Goal: Information Seeking & Learning: Learn about a topic

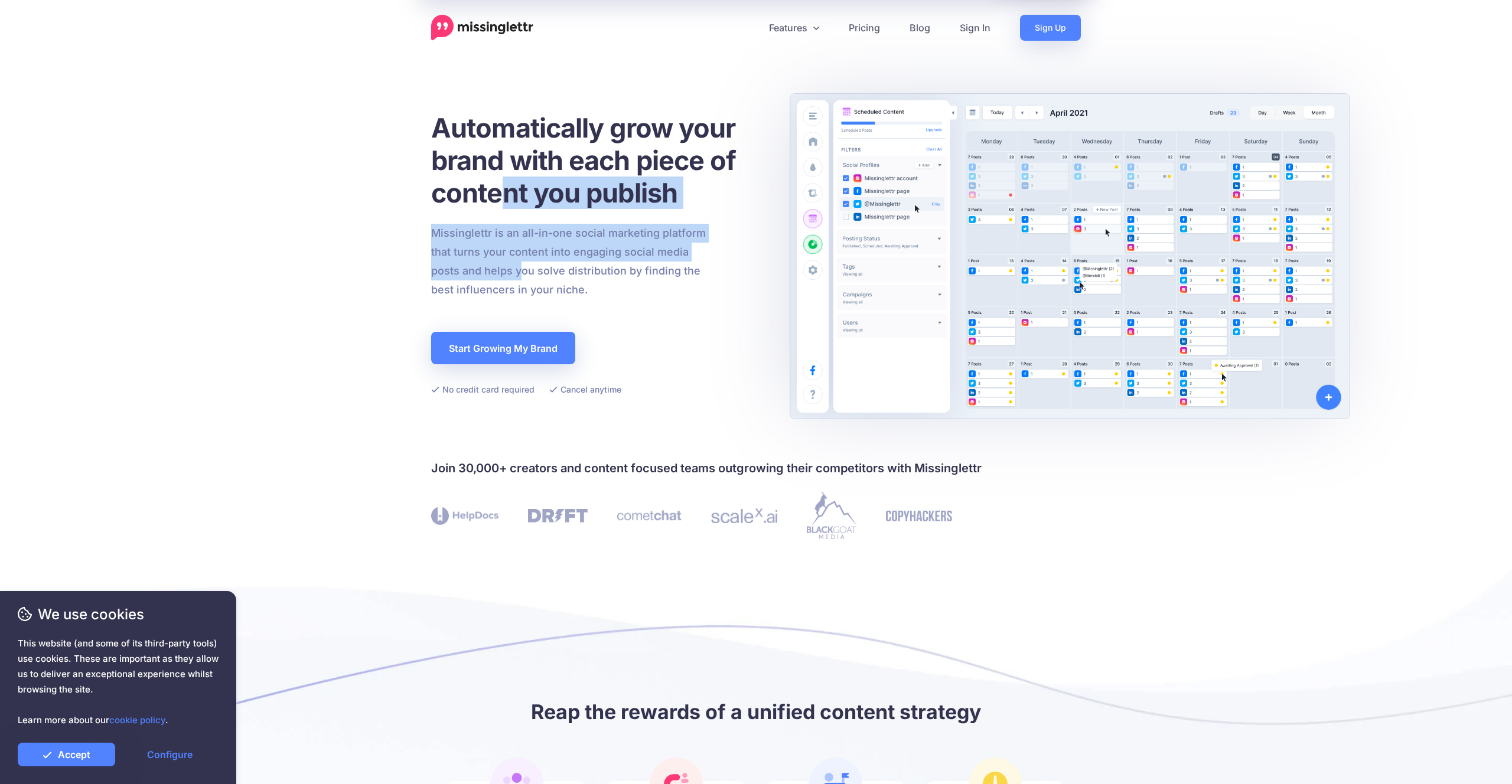
drag, startPoint x: 501, startPoint y: 201, endPoint x: 523, endPoint y: 281, distance: 83.0
click at [523, 281] on div "Automatically grow your brand with each piece of content you publish Missinglet…" at bounding box center [598, 254] width 334 height 285
click at [523, 281] on p "Missinglettr is an all-in-one social marketing platform that turns your content…" at bounding box center [569, 262] width 276 height 76
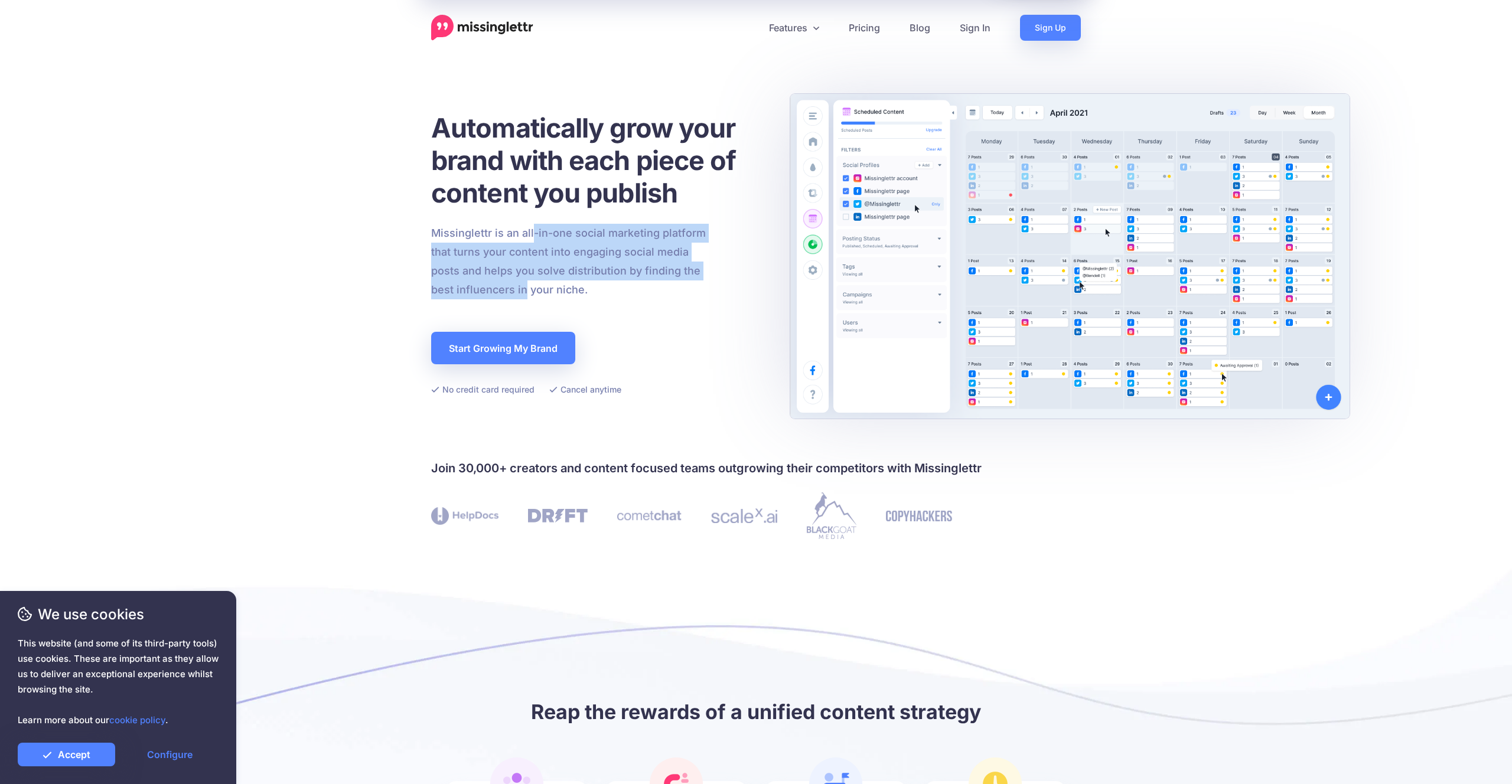
drag, startPoint x: 523, startPoint y: 282, endPoint x: 533, endPoint y: 223, distance: 59.8
click at [533, 225] on p "Missinglettr is an all-in-one social marketing platform that turns your content…" at bounding box center [569, 262] width 276 height 76
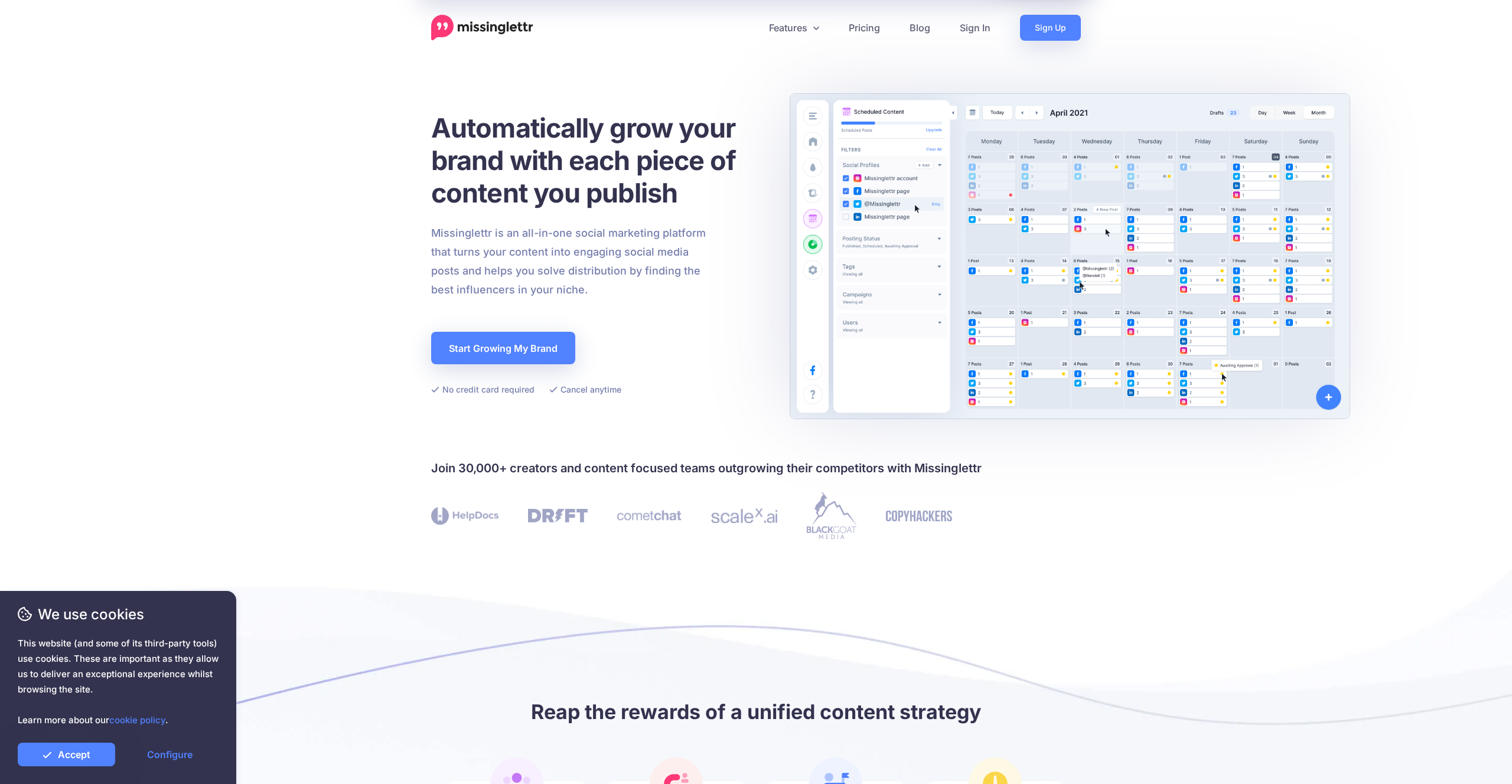
click at [533, 223] on div "Automatically grow your brand with each piece of content you publish Missinglet…" at bounding box center [598, 254] width 334 height 285
drag, startPoint x: 562, startPoint y: 192, endPoint x: 564, endPoint y: 205, distance: 13.2
click at [563, 200] on h1 "Automatically grow your brand with each piece of content you publish" at bounding box center [598, 160] width 334 height 98
click at [569, 213] on div "Automatically grow your brand with each piece of content you publish Missinglet…" at bounding box center [598, 254] width 334 height 285
